Goal: Communication & Community: Answer question/provide support

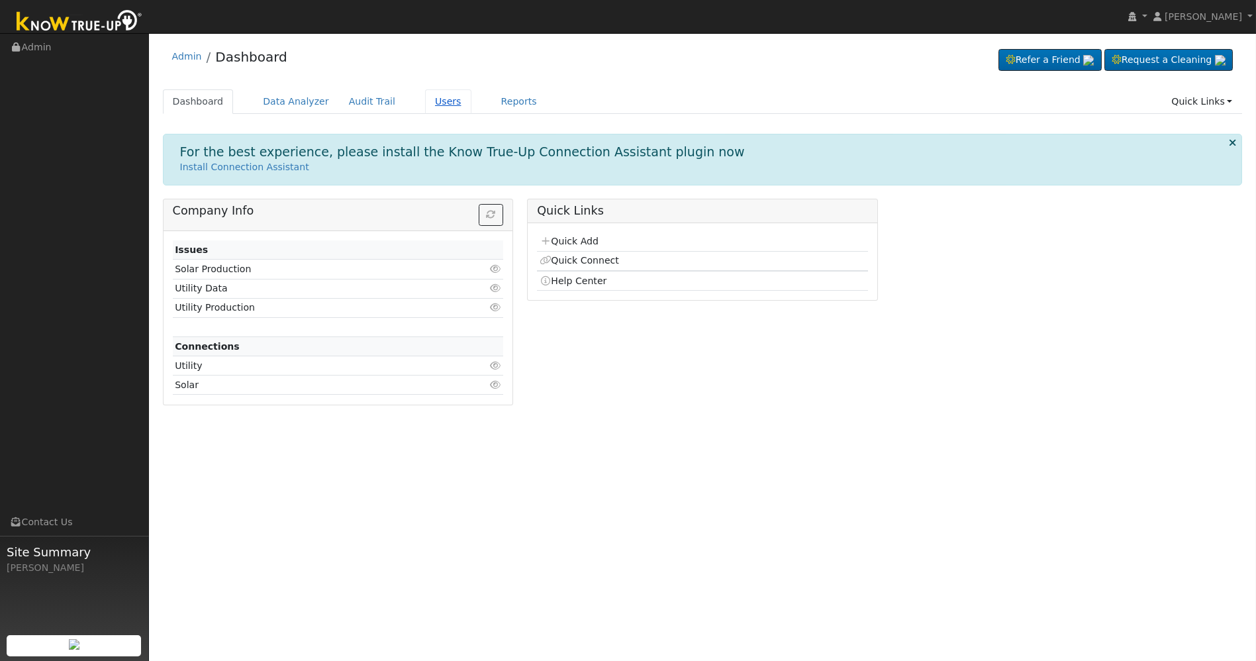
click at [425, 101] on link "Users" at bounding box center [448, 101] width 46 height 24
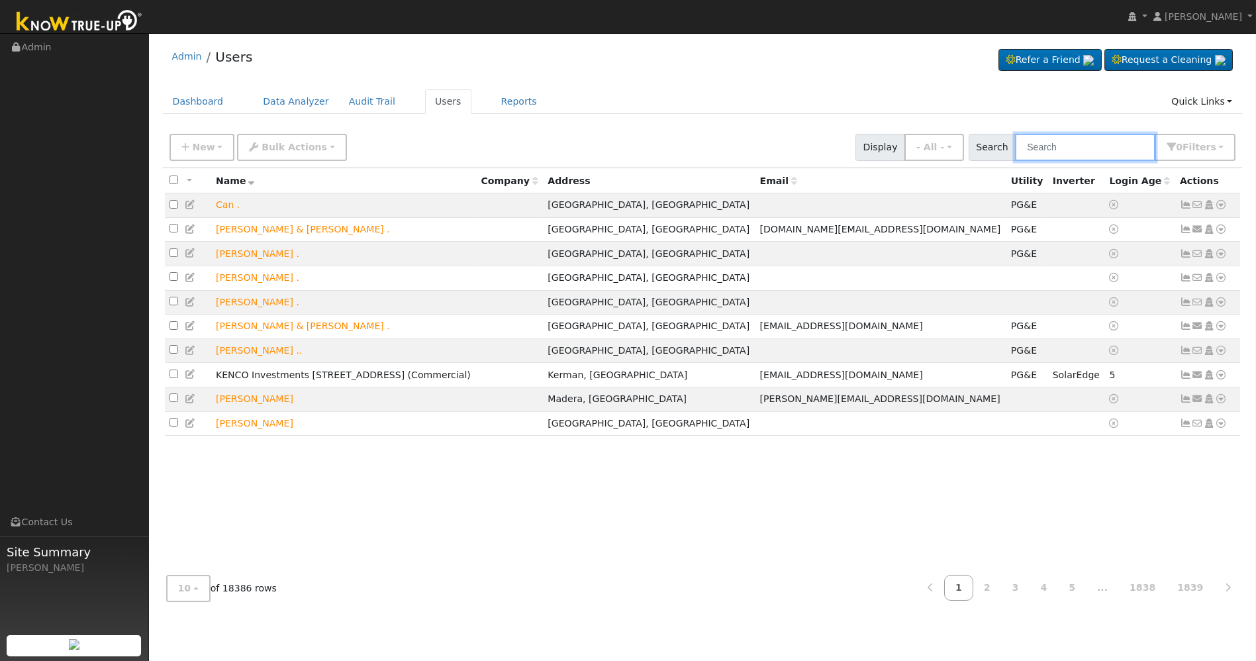
click at [1043, 152] on input "text" at bounding box center [1085, 147] width 140 height 27
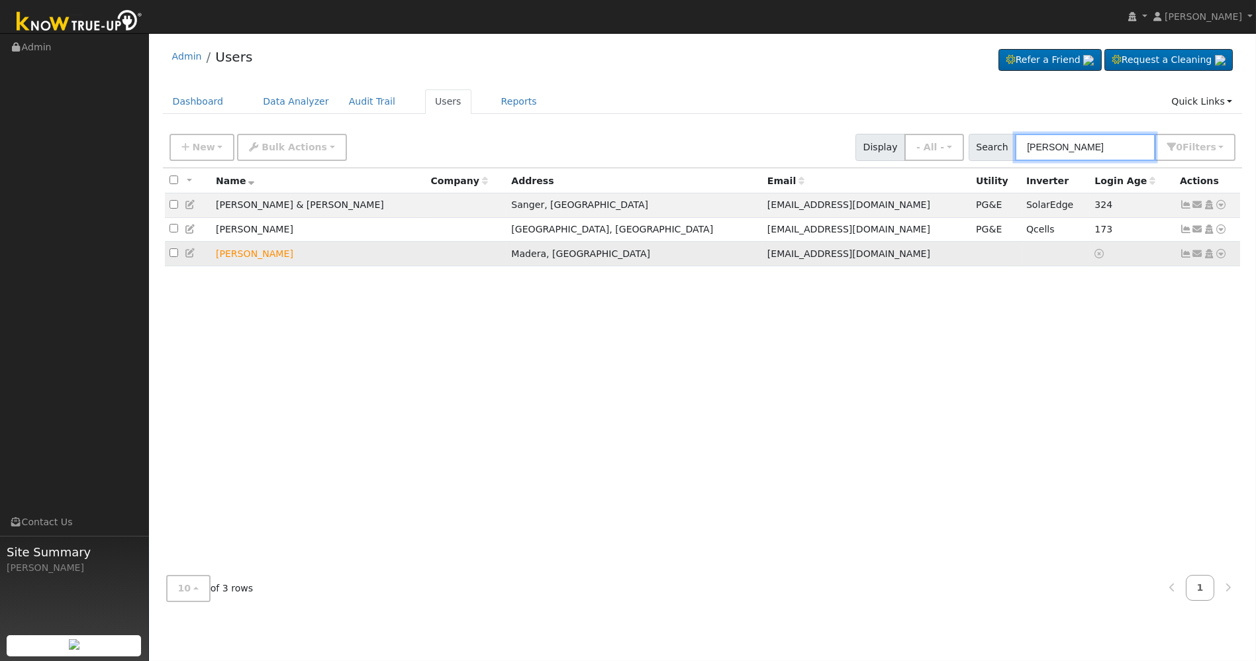
type input "[PERSON_NAME]"
click at [1198, 258] on icon at bounding box center [1198, 253] width 12 height 9
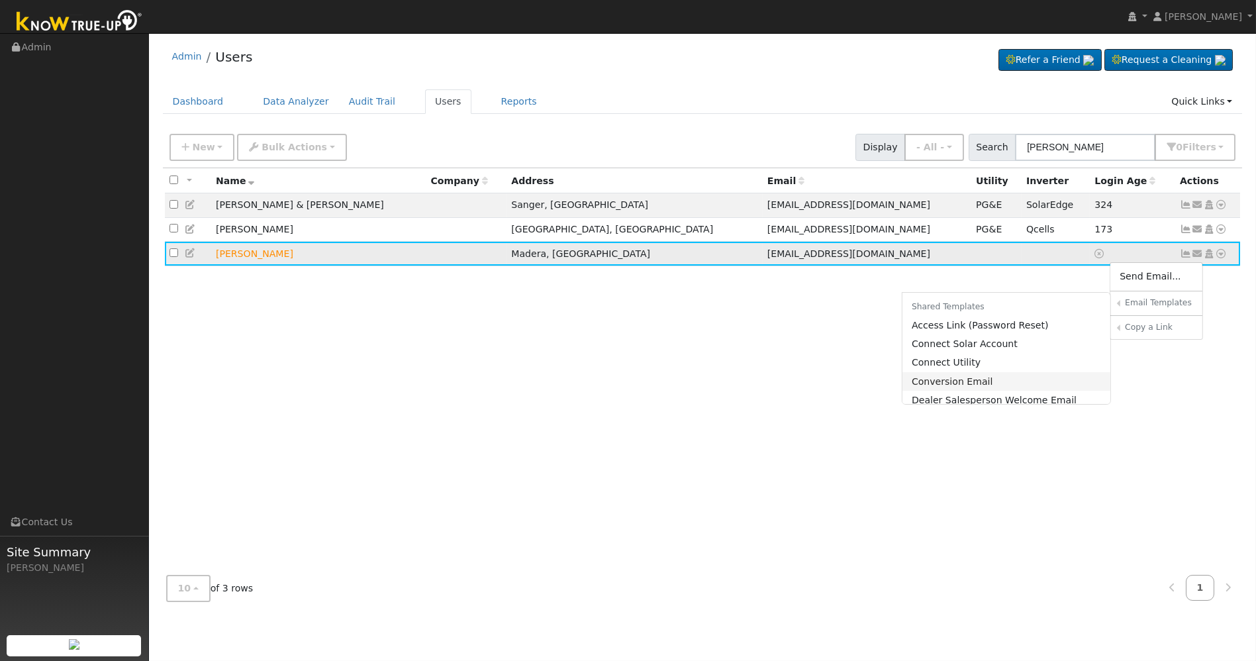
click at [981, 379] on link "Conversion Email" at bounding box center [1006, 381] width 209 height 19
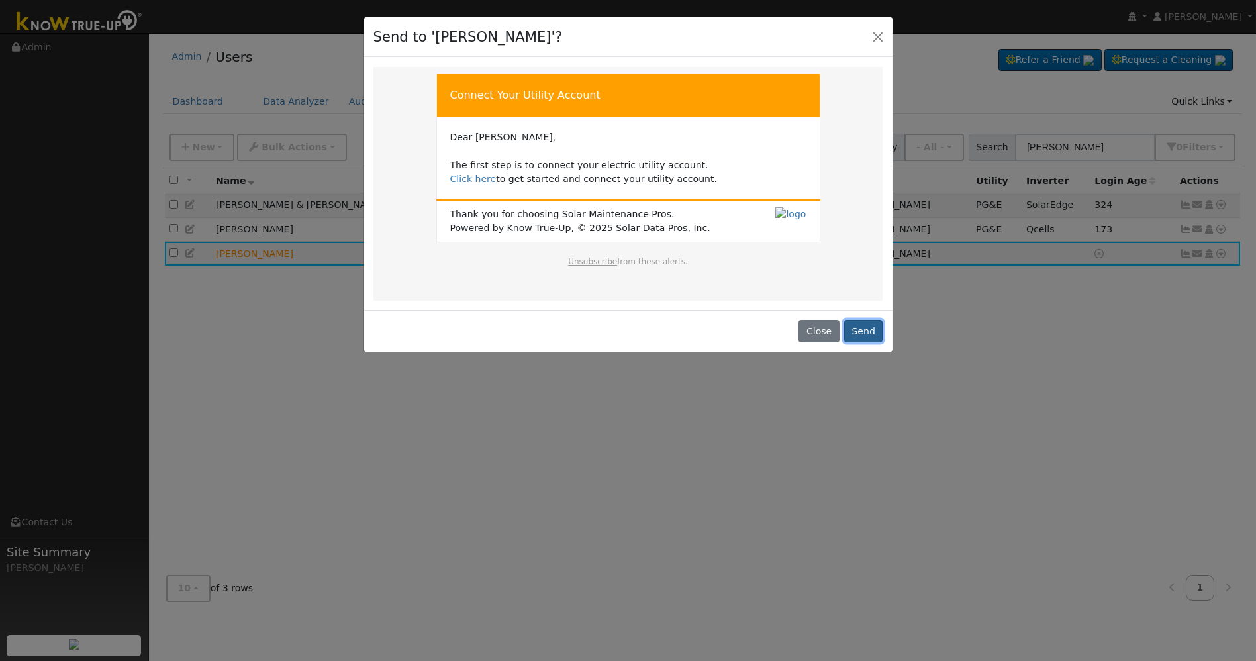
click at [866, 324] on button "Send" at bounding box center [863, 331] width 39 height 23
